Goal: Check status: Check status

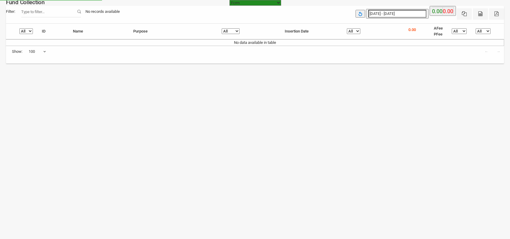
select select "[URL][DOMAIN_NAME]"
select select "100"
type input "[DATE]"
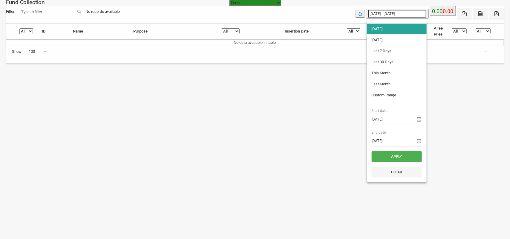
click at [391, 11] on input "[DATE] - [DATE]" at bounding box center [397, 14] width 58 height 8
type input "[DATE]"
click at [374, 40] on li "[DATE]" at bounding box center [397, 40] width 60 height 11
type input "[DATE] - [DATE]"
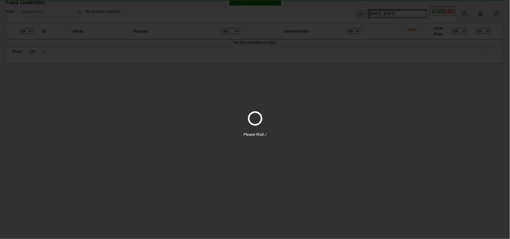
select select "100"
